Goal: Information Seeking & Learning: Learn about a topic

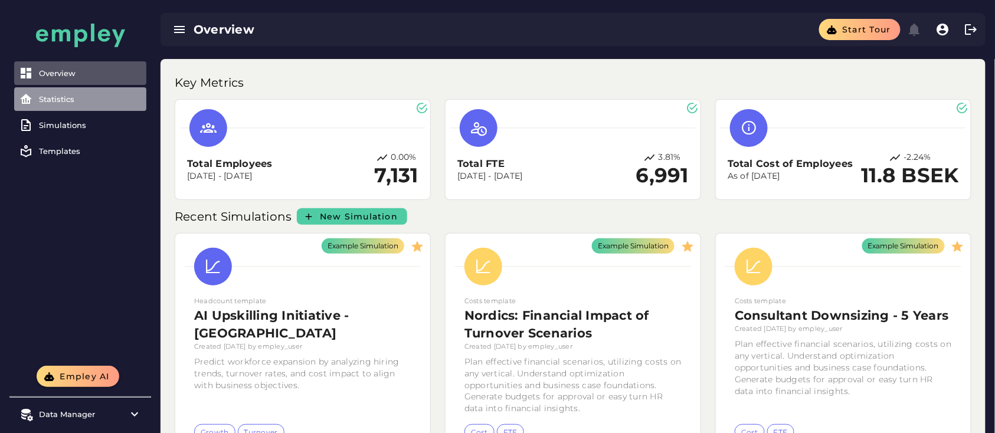
click at [73, 97] on div "Statistics" at bounding box center [90, 98] width 103 height 9
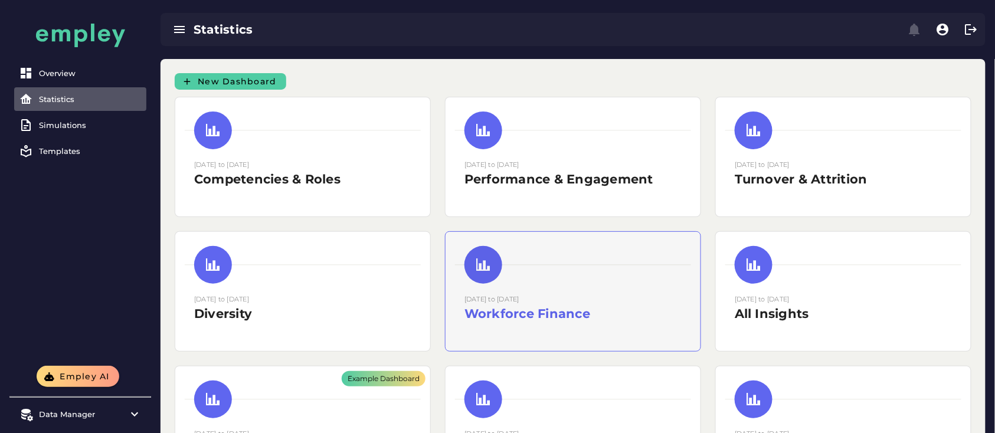
scroll to position [94, 0]
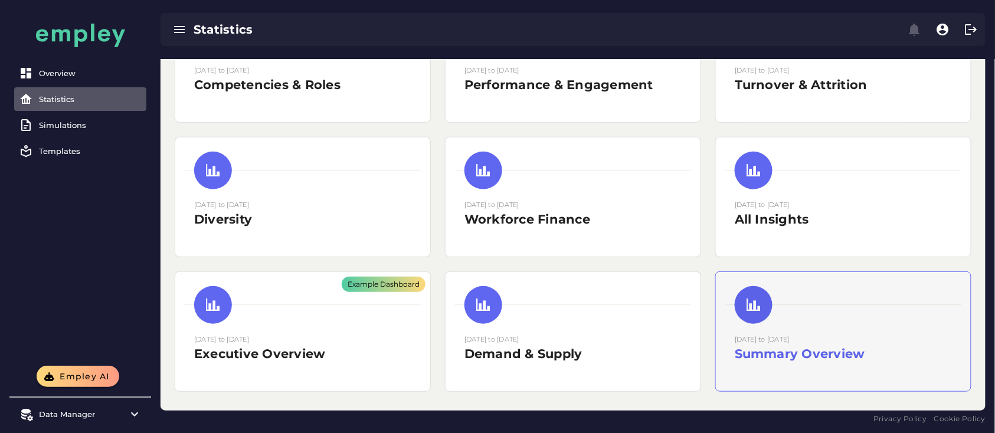
click at [831, 345] on h2 "Summary Overview" at bounding box center [843, 354] width 217 height 18
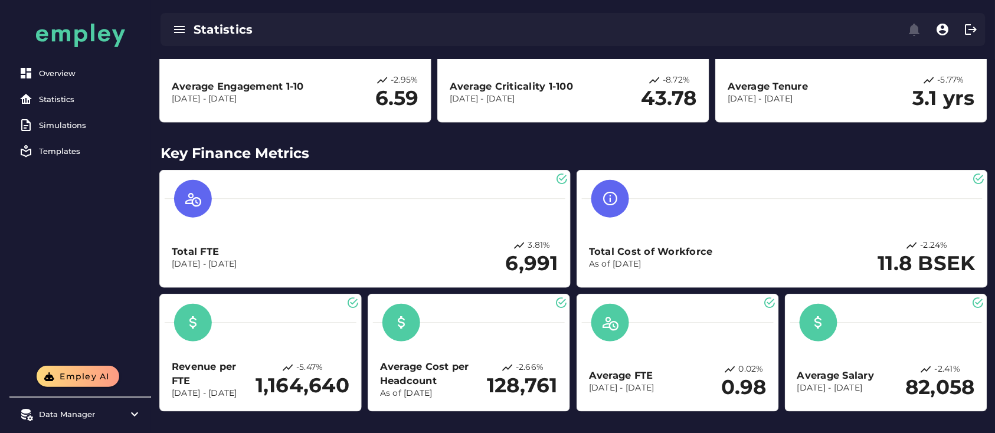
scroll to position [251, 0]
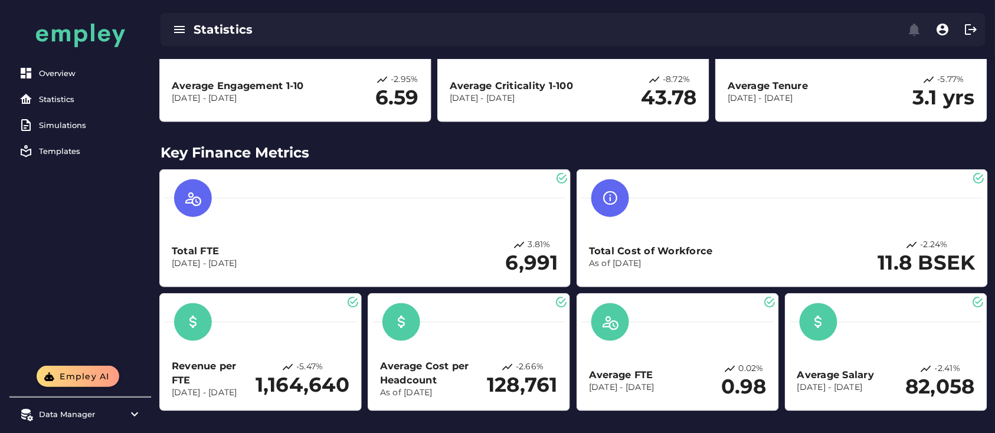
click at [617, 254] on h3 "Total Cost of Workforce" at bounding box center [651, 251] width 124 height 14
drag, startPoint x: 617, startPoint y: 254, endPoint x: 564, endPoint y: 250, distance: 52.6
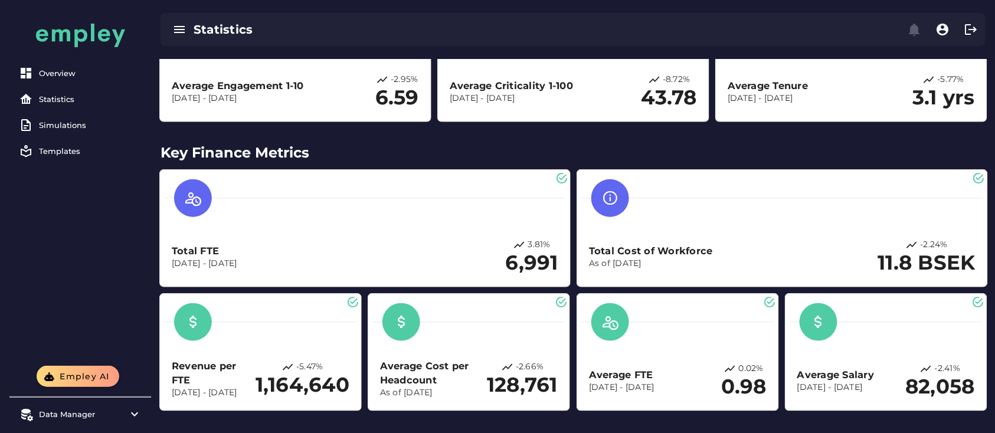
click at [564, 250] on div "Total FTE [DATE] - [DATE] 3.81% 6,991" at bounding box center [365, 228] width 401 height 107
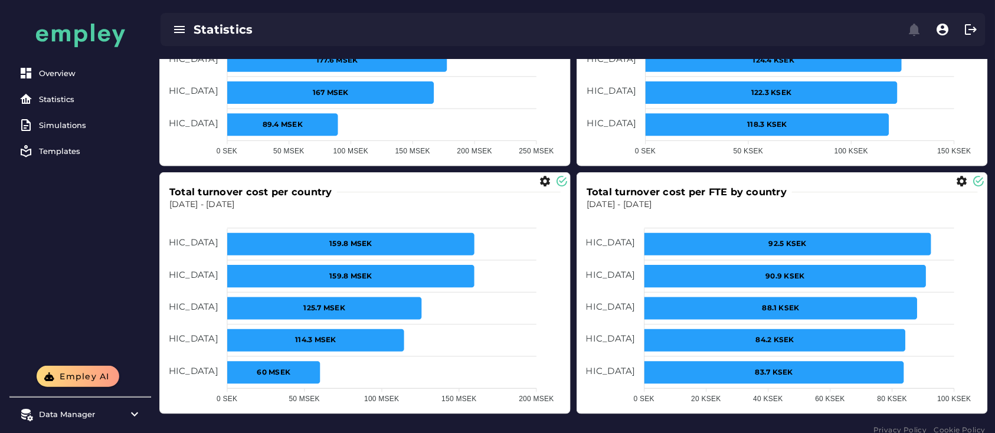
scroll to position [1871, 0]
